Goal: Find specific page/section: Find specific page/section

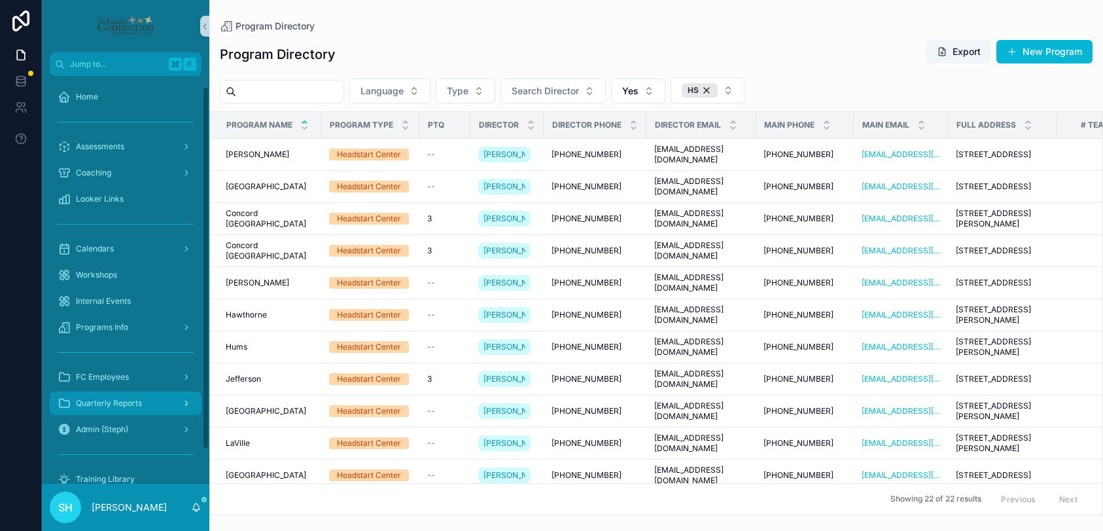
scroll to position [50, 0]
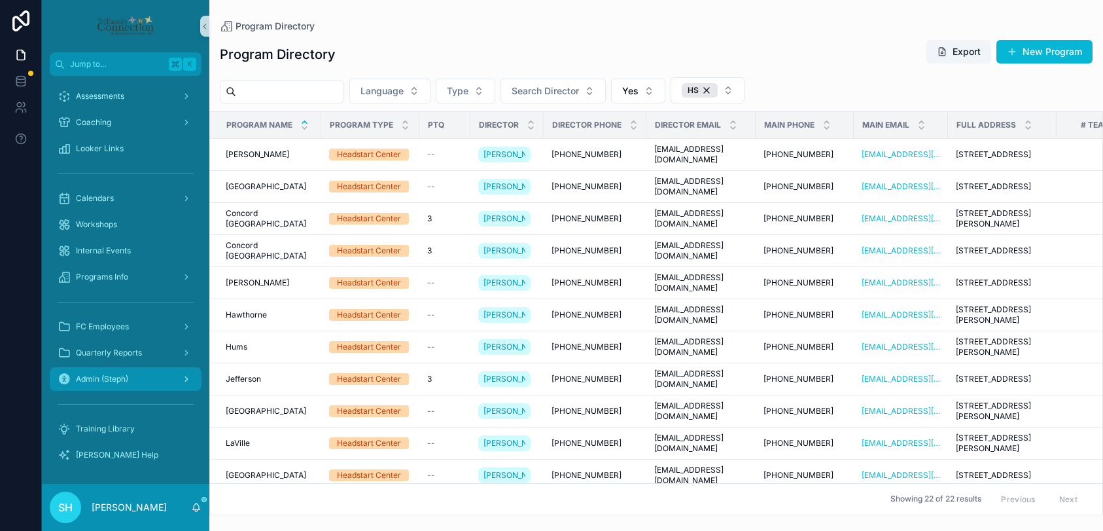
click at [110, 384] on div "Admin (Steph)" at bounding box center [126, 378] width 136 height 21
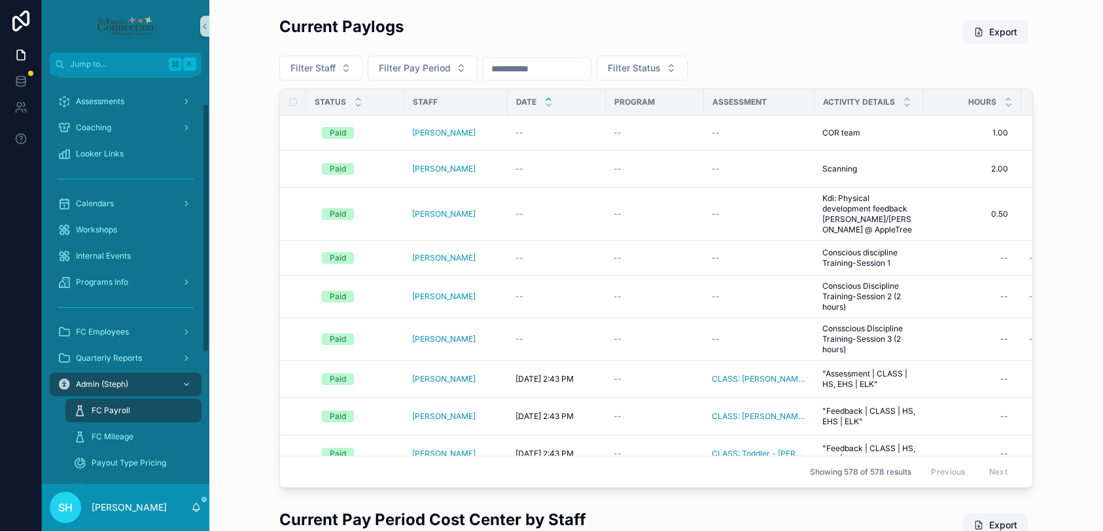
scroll to position [44, 0]
click at [105, 334] on span "FC Employees" at bounding box center [102, 333] width 53 height 10
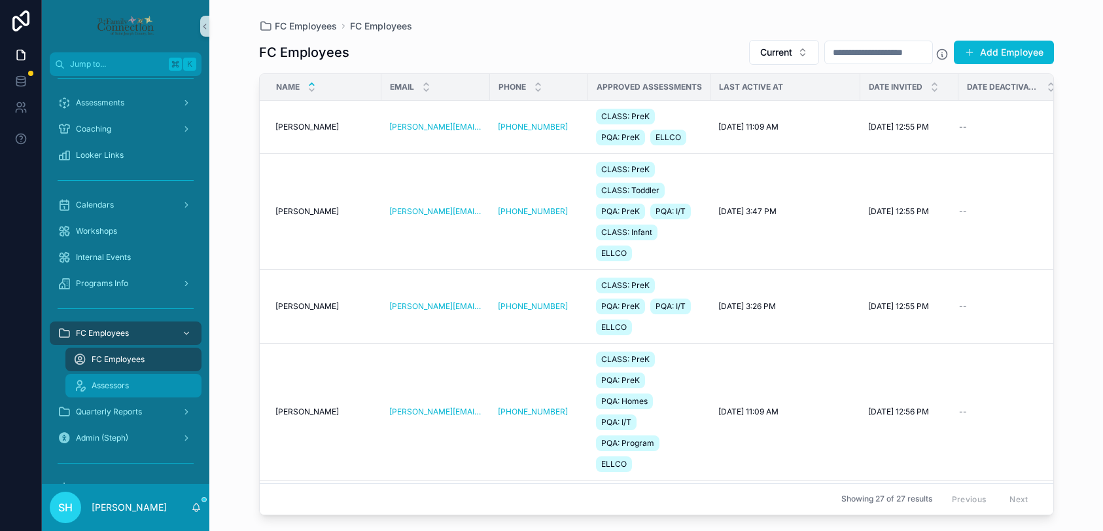
click at [111, 385] on span "Assessors" at bounding box center [110, 385] width 37 height 10
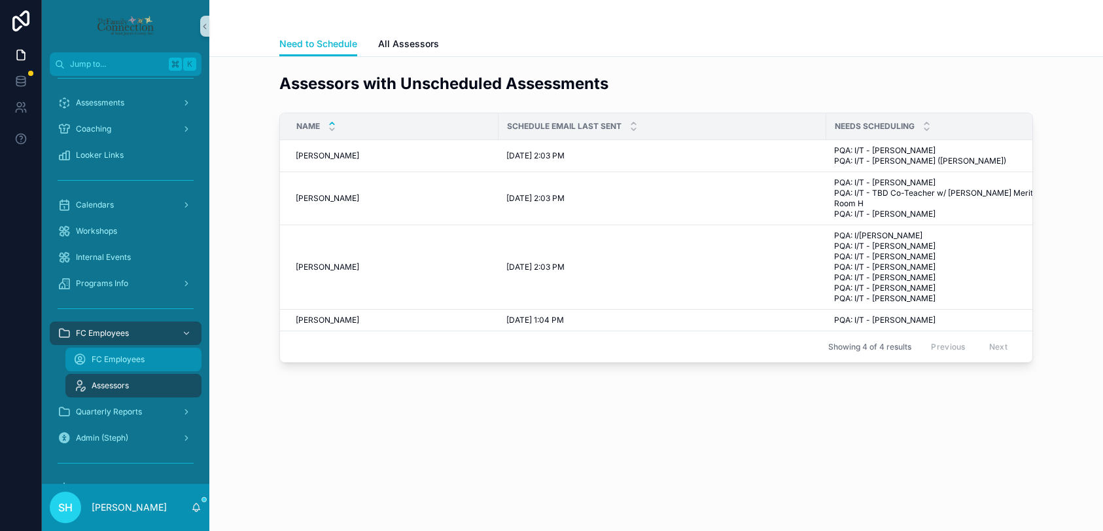
click at [115, 358] on span "FC Employees" at bounding box center [118, 359] width 53 height 10
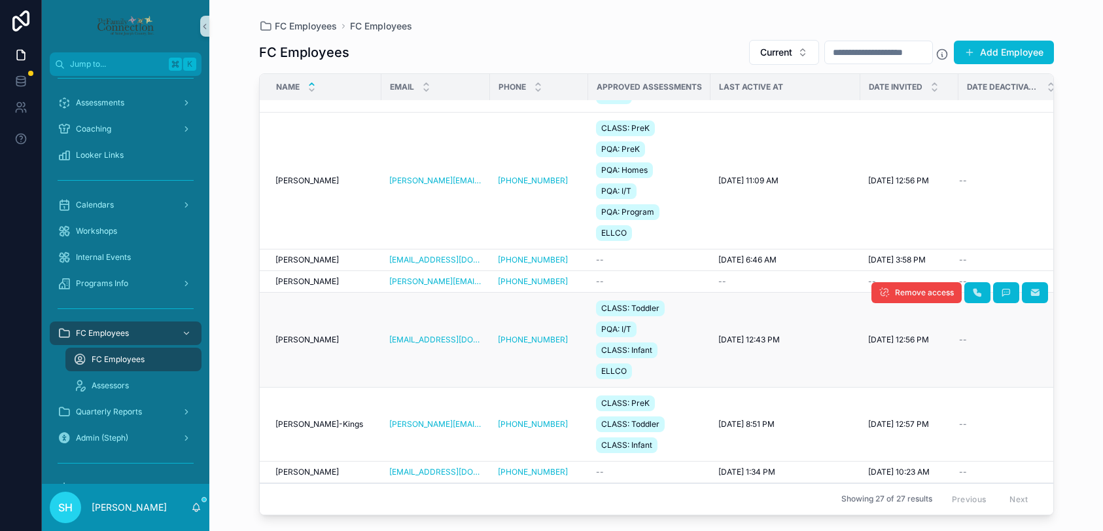
scroll to position [377, 0]
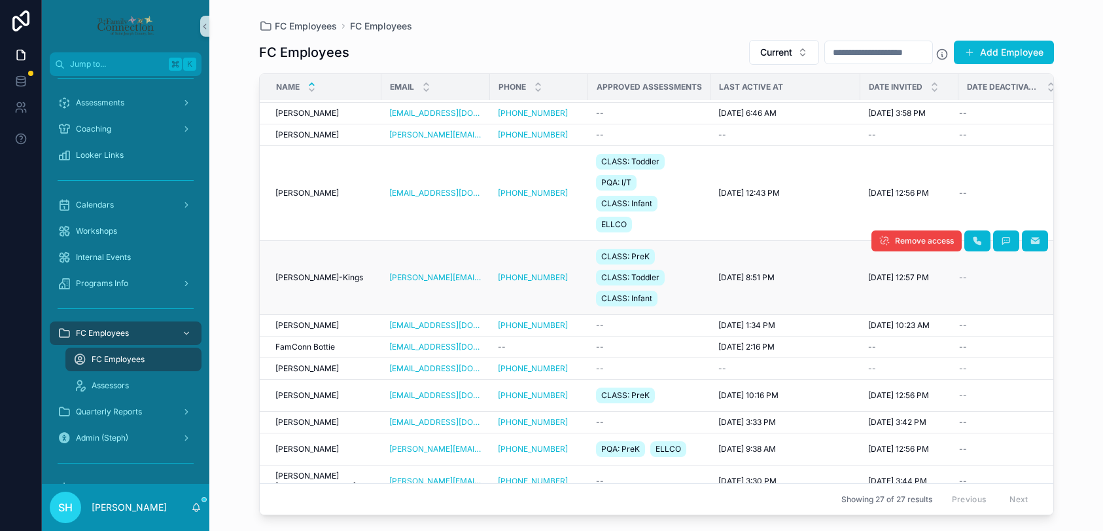
click at [294, 277] on span "[PERSON_NAME]-Kings" at bounding box center [319, 277] width 88 height 10
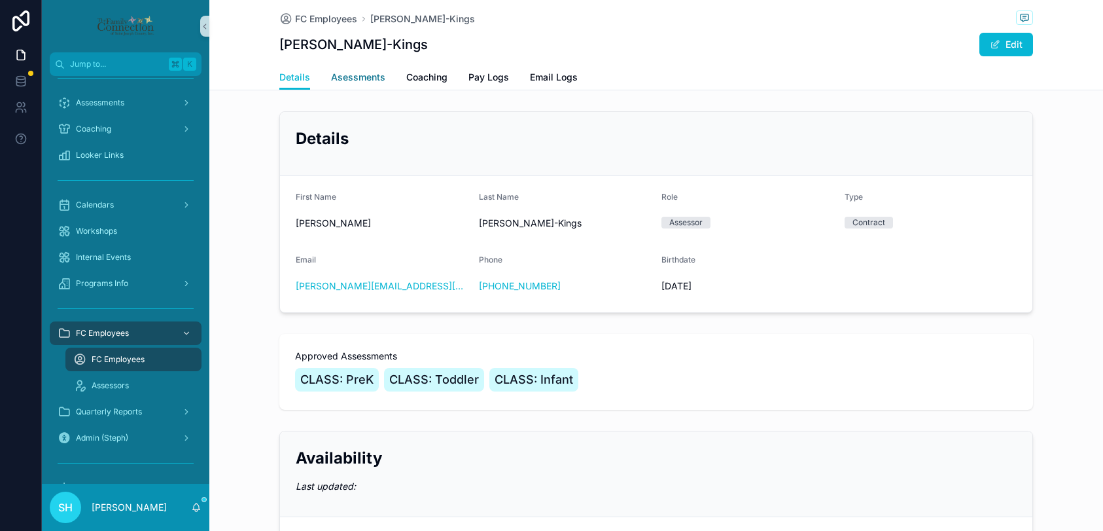
click at [354, 78] on span "Asessments" at bounding box center [358, 77] width 54 height 13
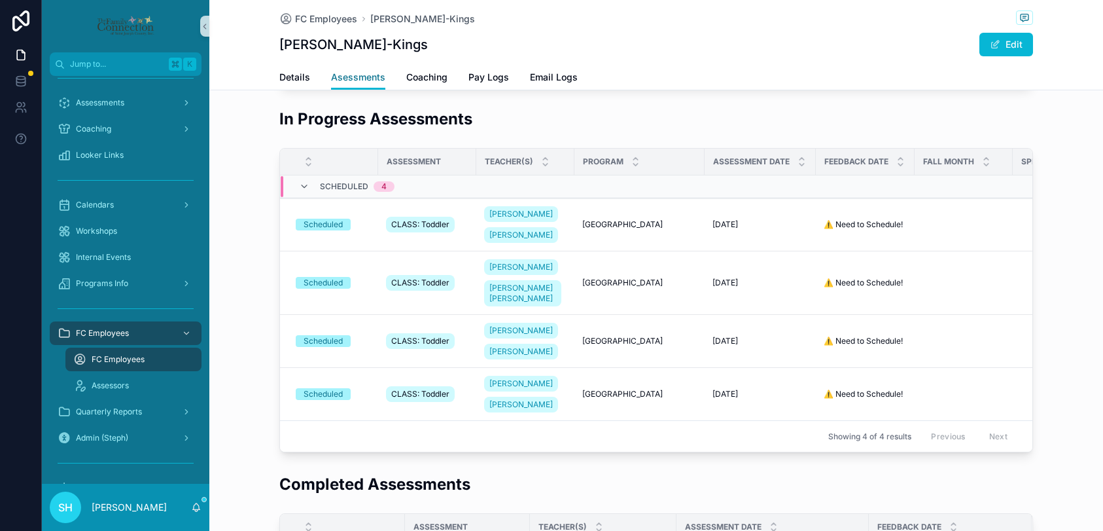
scroll to position [182, 0]
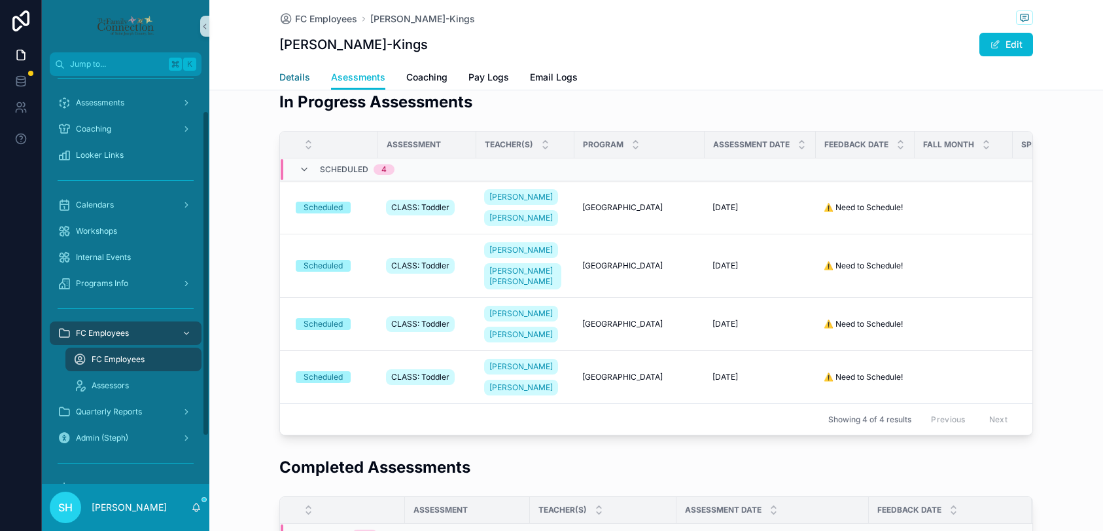
click at [283, 84] on link "Details" at bounding box center [294, 78] width 31 height 26
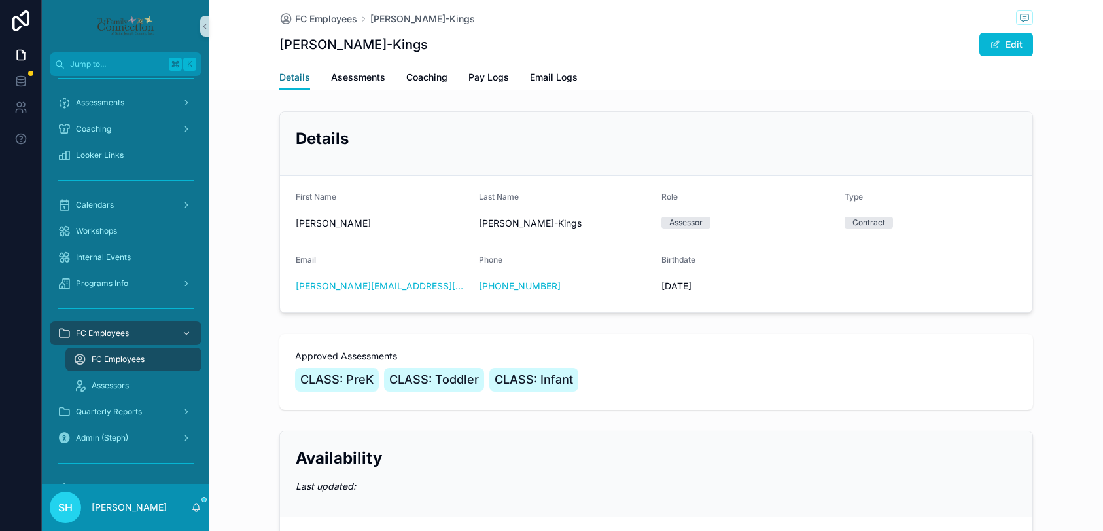
scroll to position [128, 0]
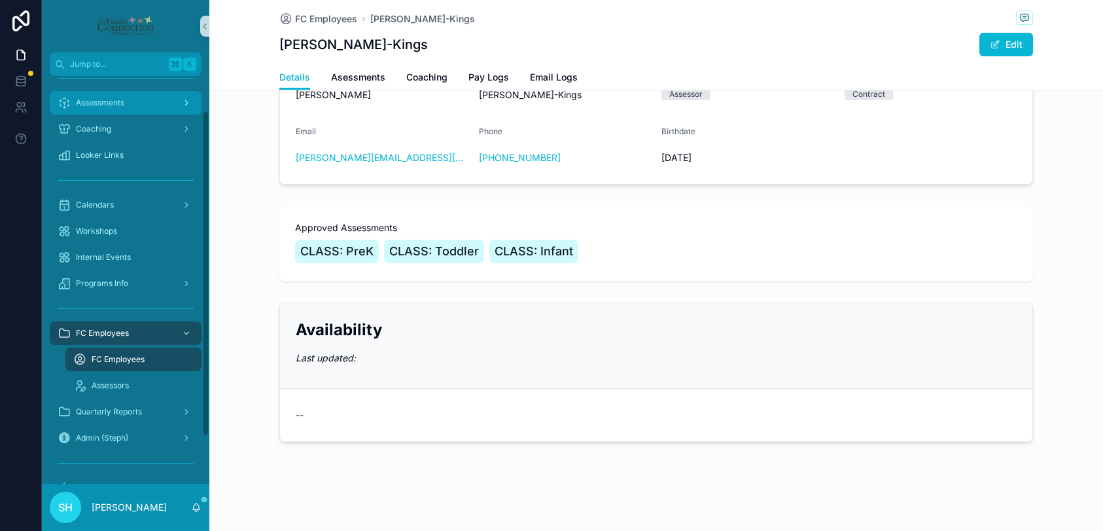
click at [84, 111] on div "Assessments" at bounding box center [126, 102] width 136 height 21
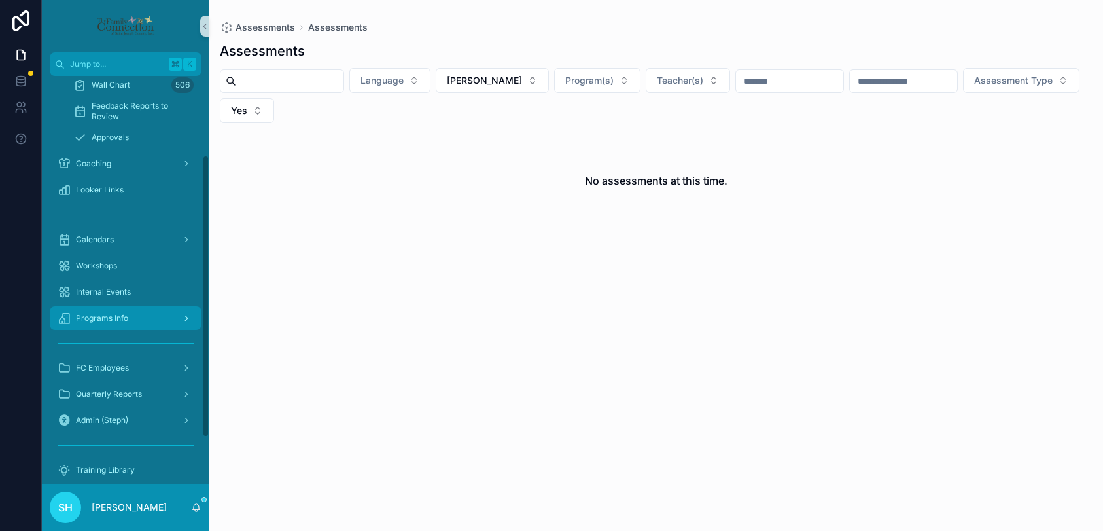
scroll to position [141, 0]
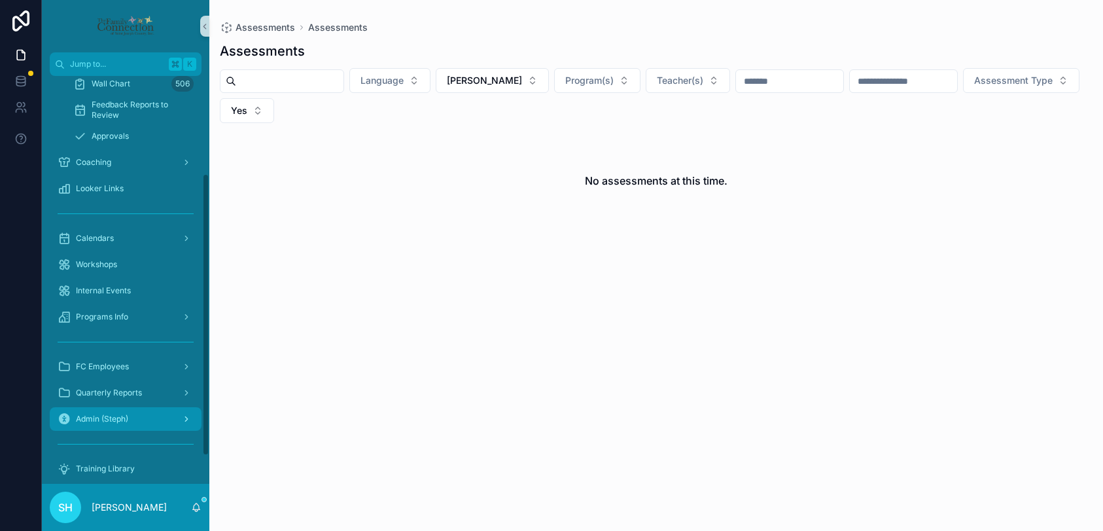
click at [113, 415] on span "Admin (Steph)" at bounding box center [102, 418] width 52 height 10
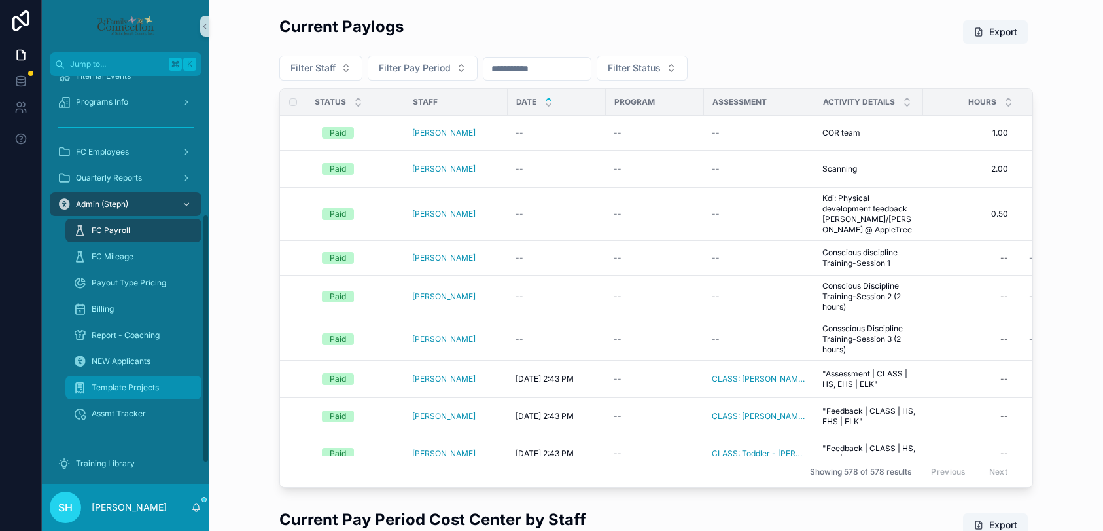
scroll to position [233, 0]
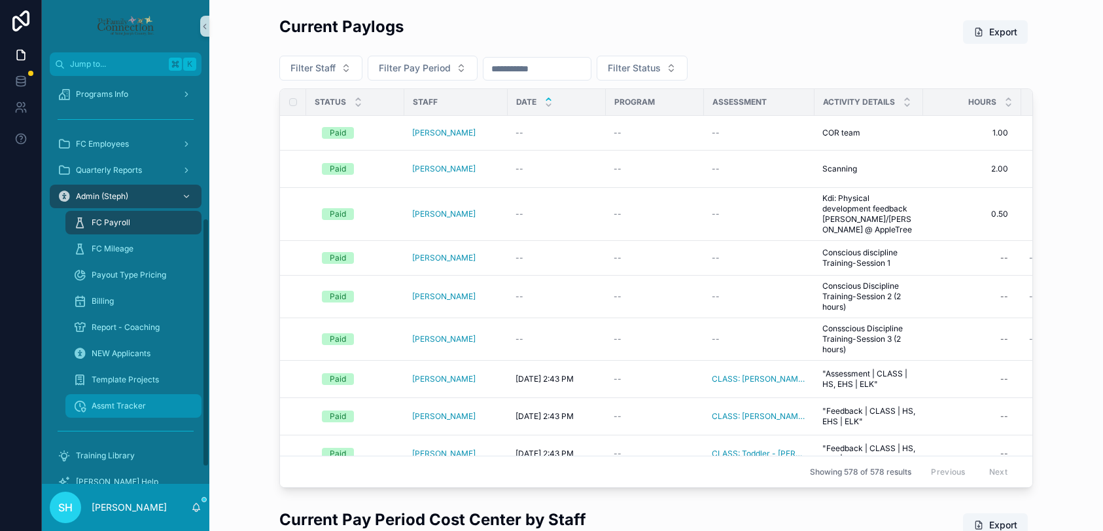
click at [109, 401] on span "Assmt Tracker" at bounding box center [119, 405] width 54 height 10
